Goal: Entertainment & Leisure: Consume media (video, audio)

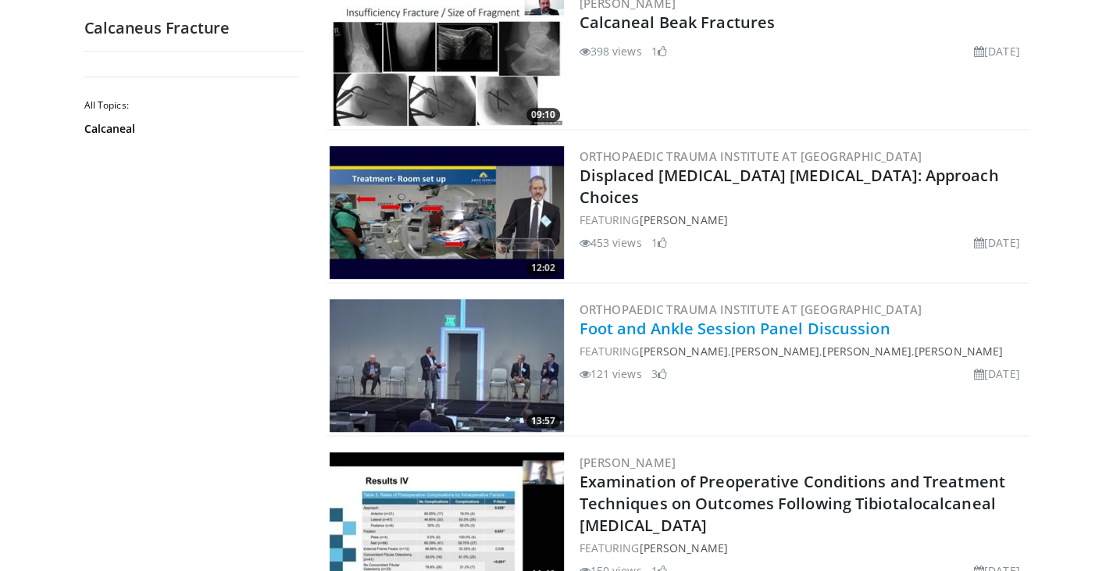
scroll to position [190, 0]
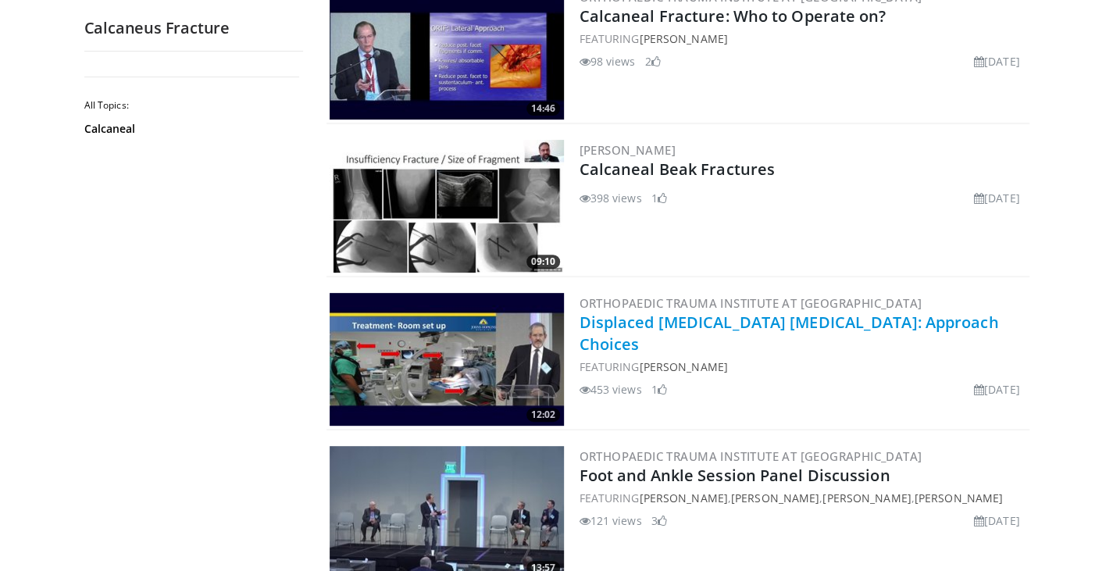
click at [753, 319] on link "Displaced [MEDICAL_DATA] [MEDICAL_DATA]: Approach Choices" at bounding box center [788, 333] width 419 height 43
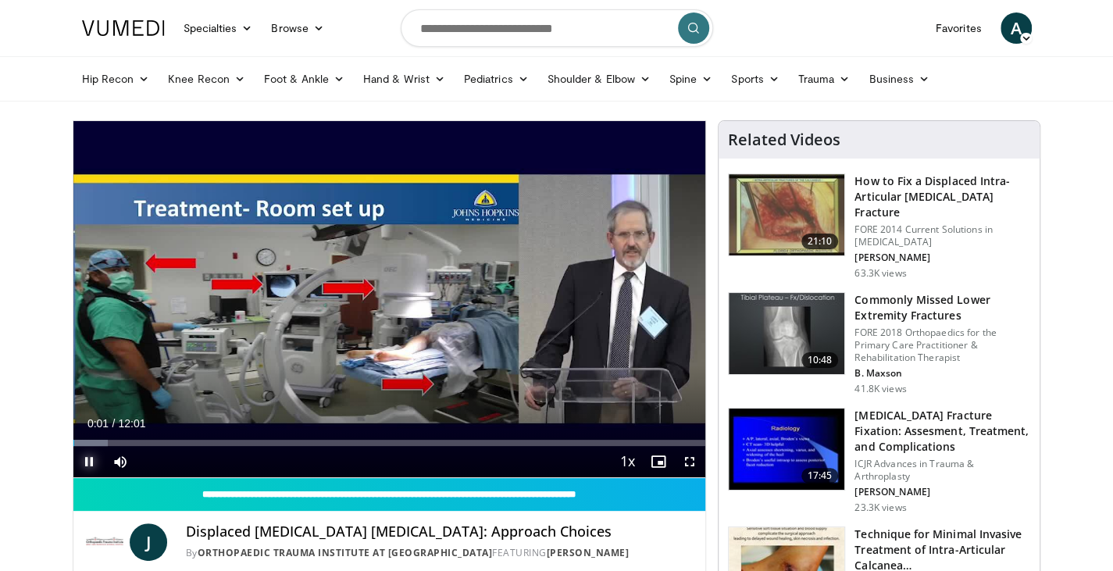
click at [92, 446] on span "Video Player" at bounding box center [88, 461] width 31 height 31
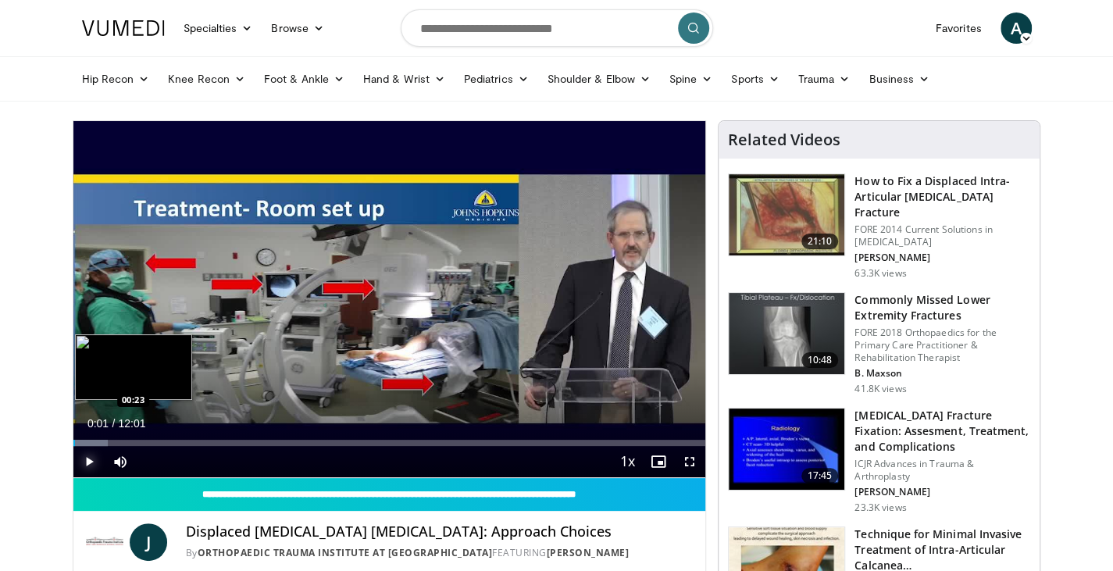
click at [93, 443] on div "Progress Bar" at bounding box center [90, 443] width 35 height 6
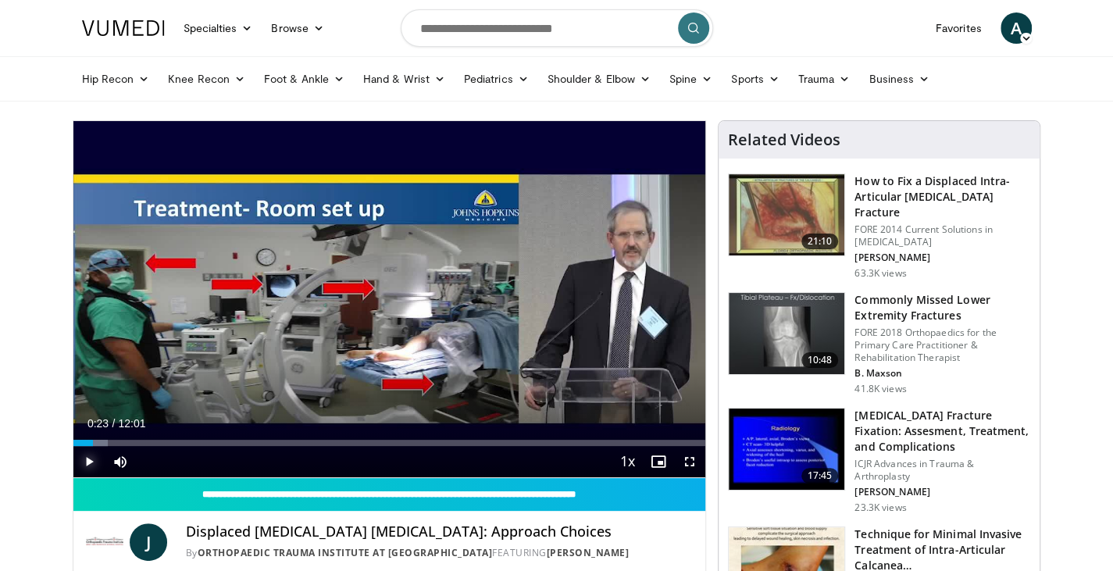
click at [92, 467] on span "Video Player" at bounding box center [88, 461] width 31 height 31
